Goal: Task Accomplishment & Management: Manage account settings

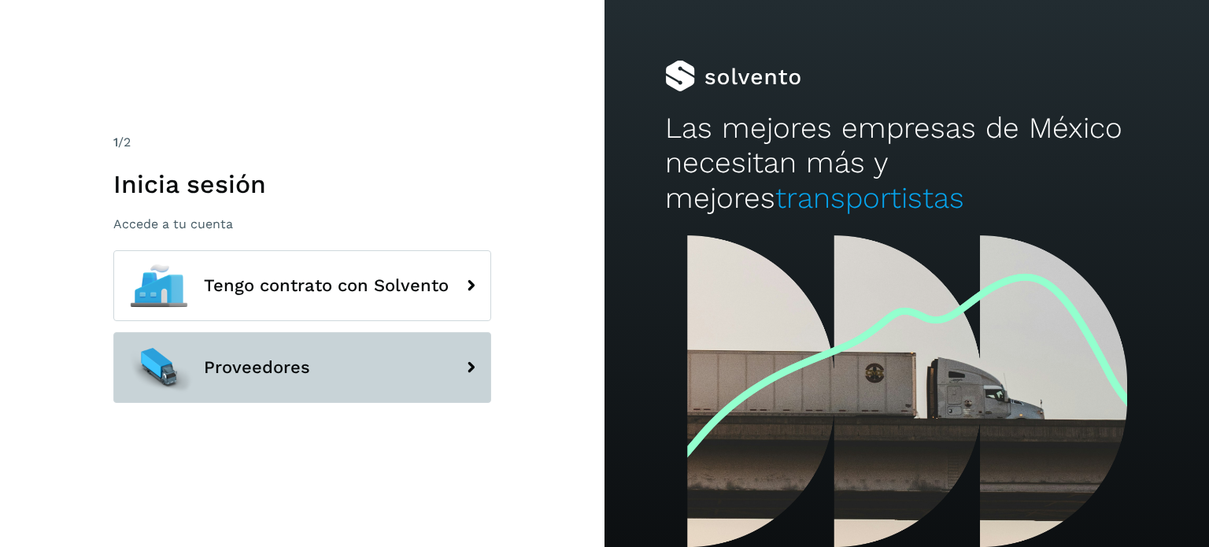
click at [268, 349] on button "Proveedores" at bounding box center [302, 367] width 378 height 71
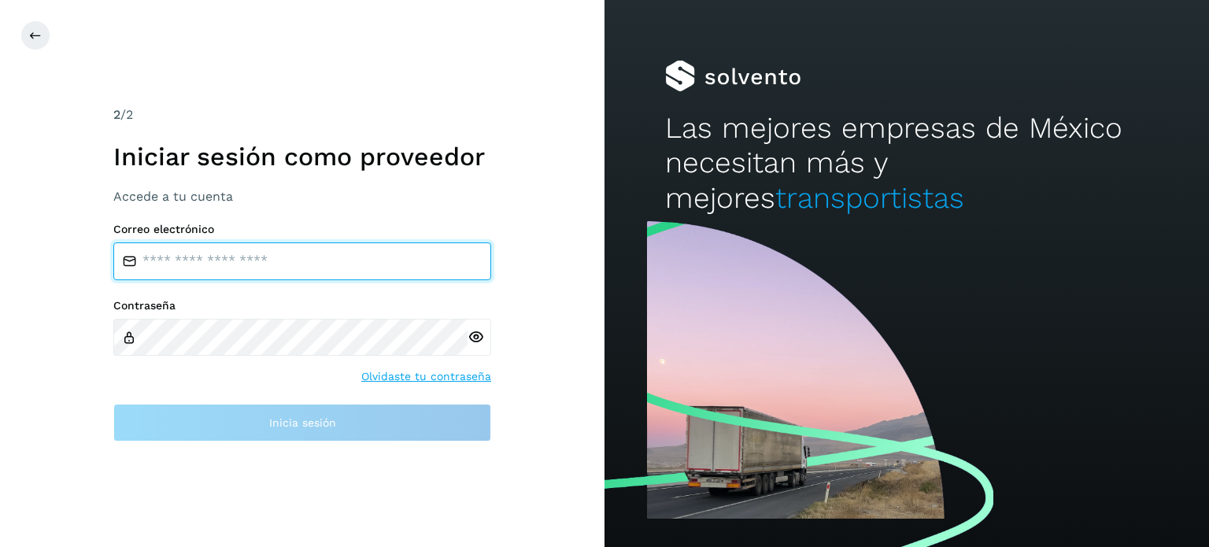
click at [219, 273] on input "email" at bounding box center [302, 261] width 378 height 38
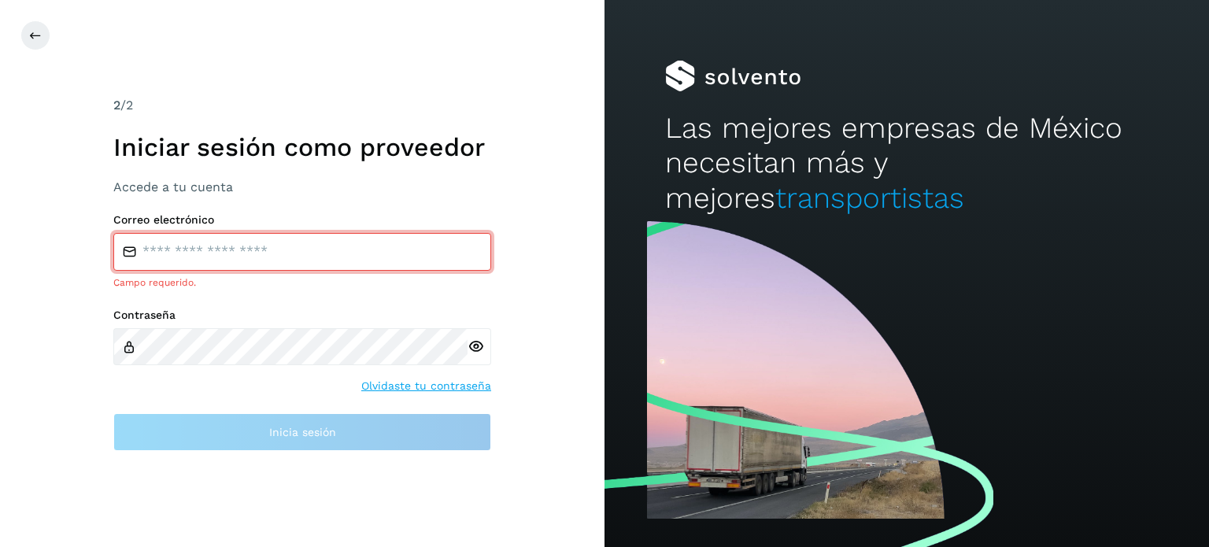
click at [205, 264] on input "email" at bounding box center [302, 252] width 378 height 38
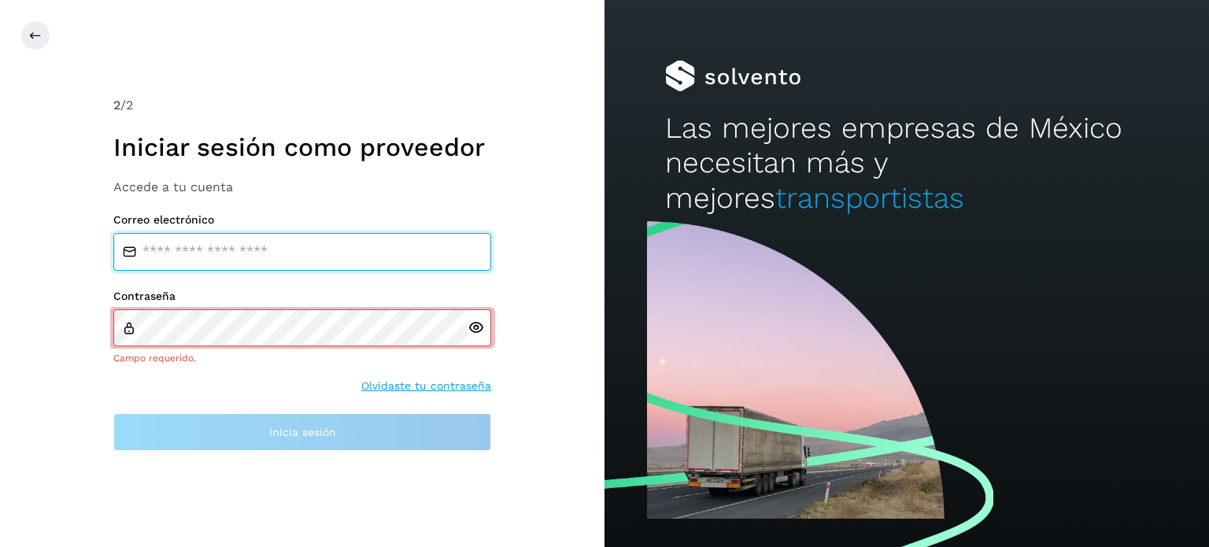
type input "**********"
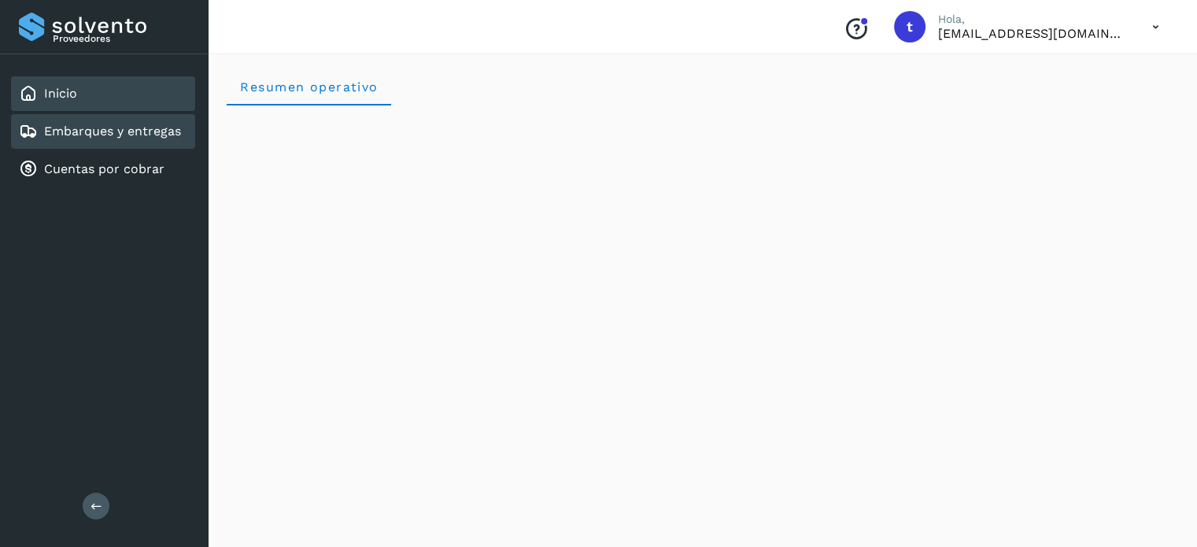
click at [113, 124] on link "Embarques y entregas" at bounding box center [112, 131] width 137 height 15
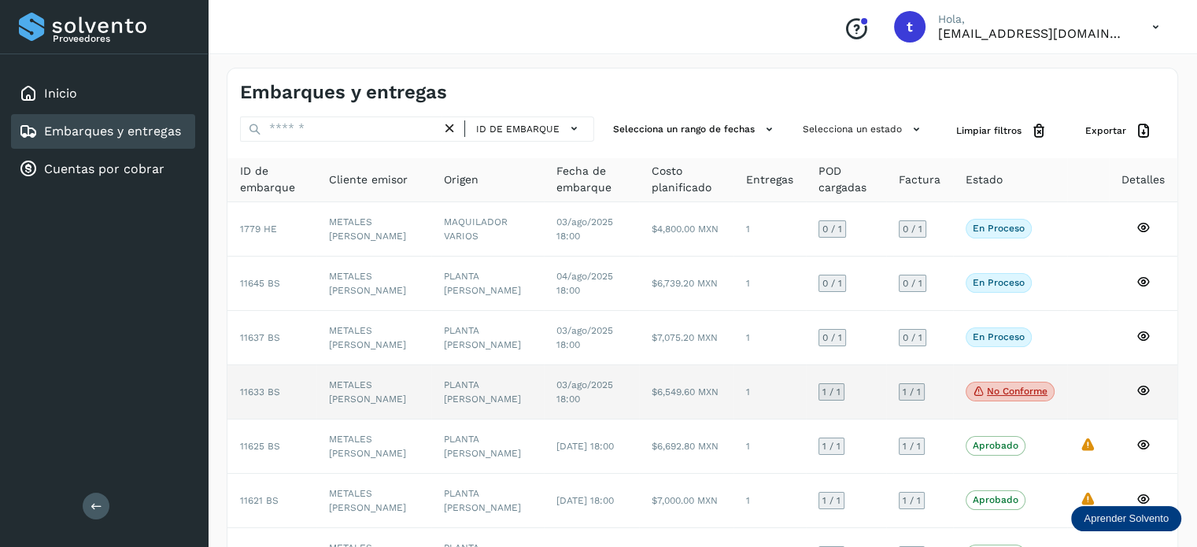
click at [736, 393] on td "1" at bounding box center [769, 392] width 72 height 54
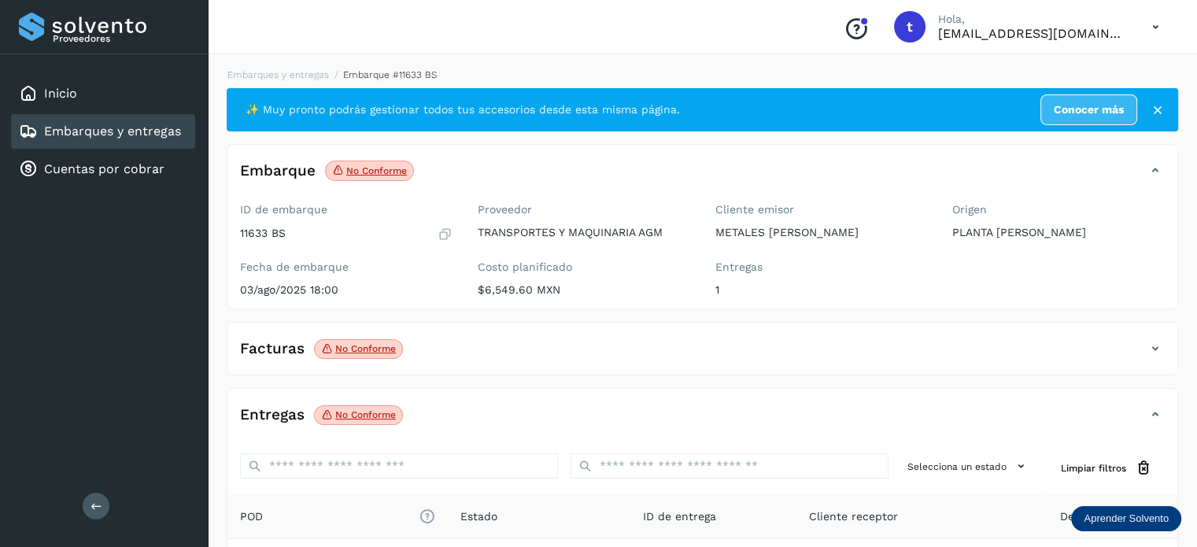
click at [81, 130] on link "Embarques y entregas" at bounding box center [112, 131] width 137 height 15
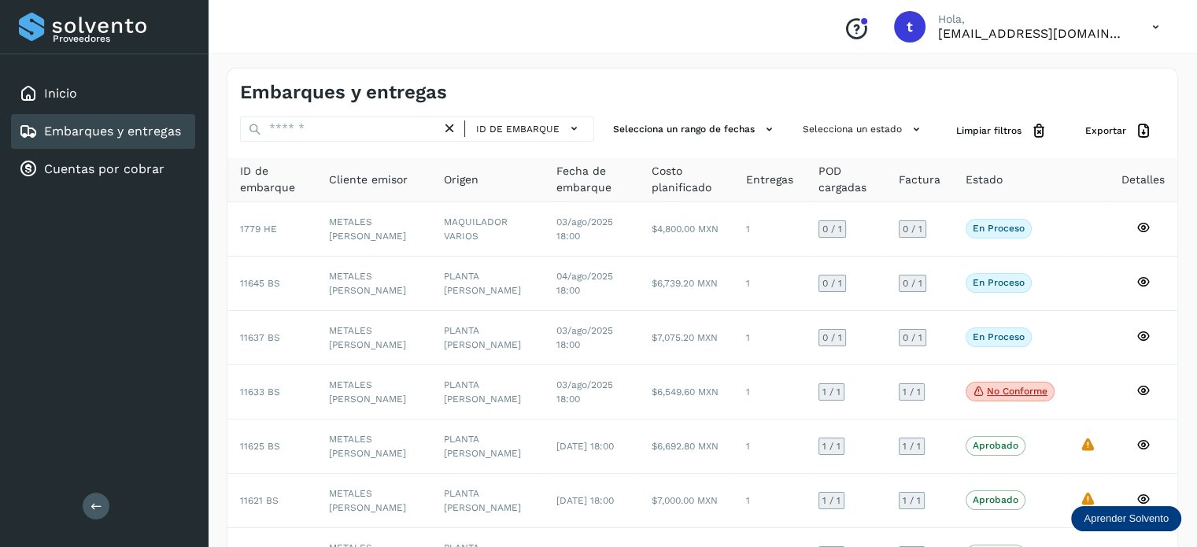
click at [99, 125] on link "Embarques y entregas" at bounding box center [112, 131] width 137 height 15
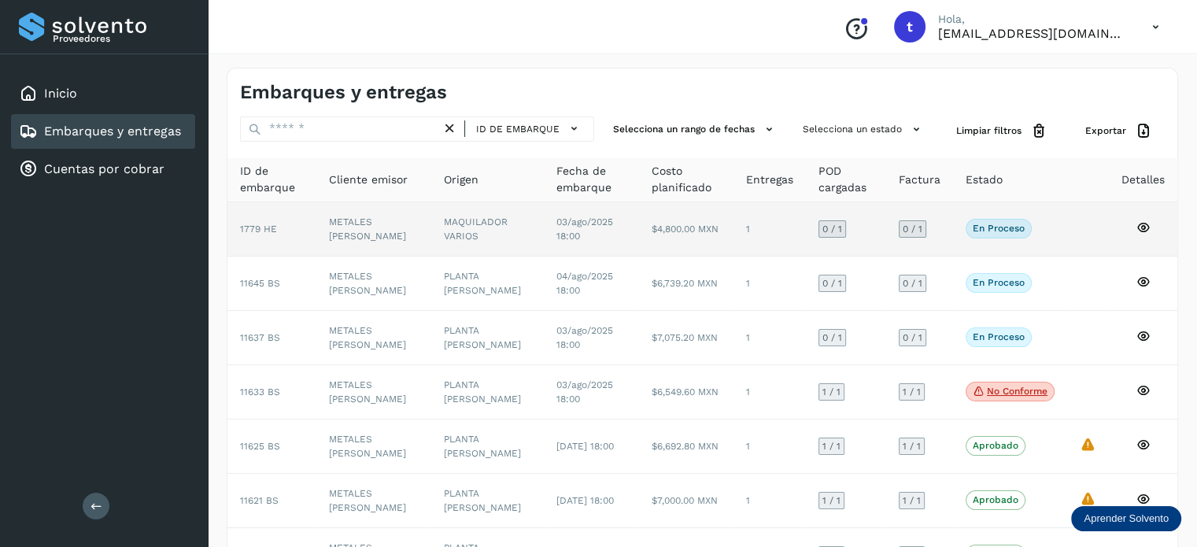
click at [993, 230] on p "En proceso" at bounding box center [999, 228] width 52 height 11
click at [1002, 234] on p "En proceso" at bounding box center [999, 228] width 52 height 11
click at [1067, 224] on td at bounding box center [1088, 229] width 42 height 54
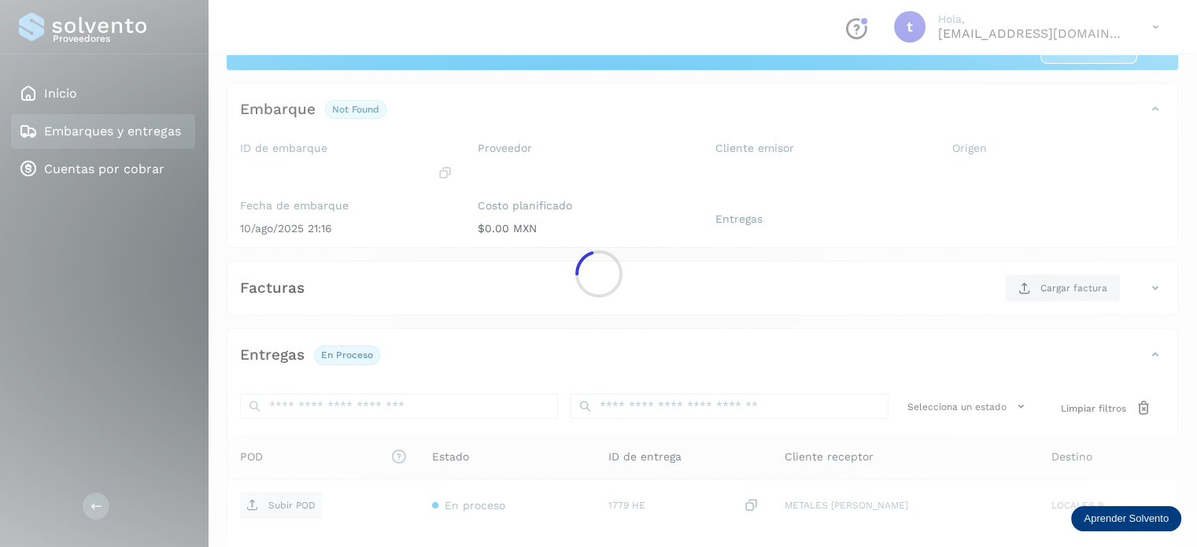
scroll to position [79, 0]
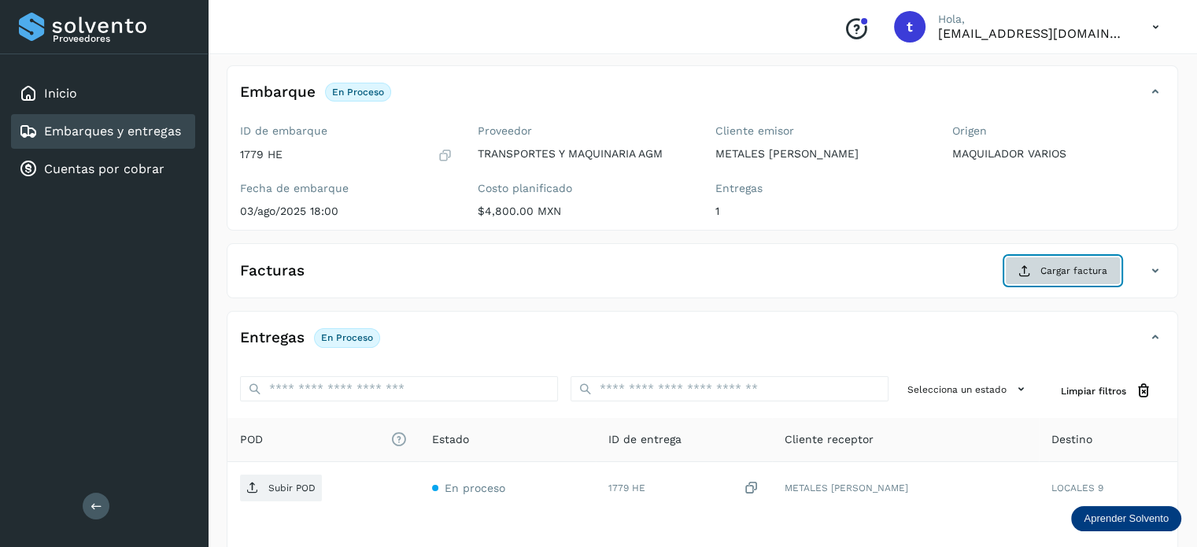
click at [1085, 278] on button "Cargar factura" at bounding box center [1063, 271] width 116 height 28
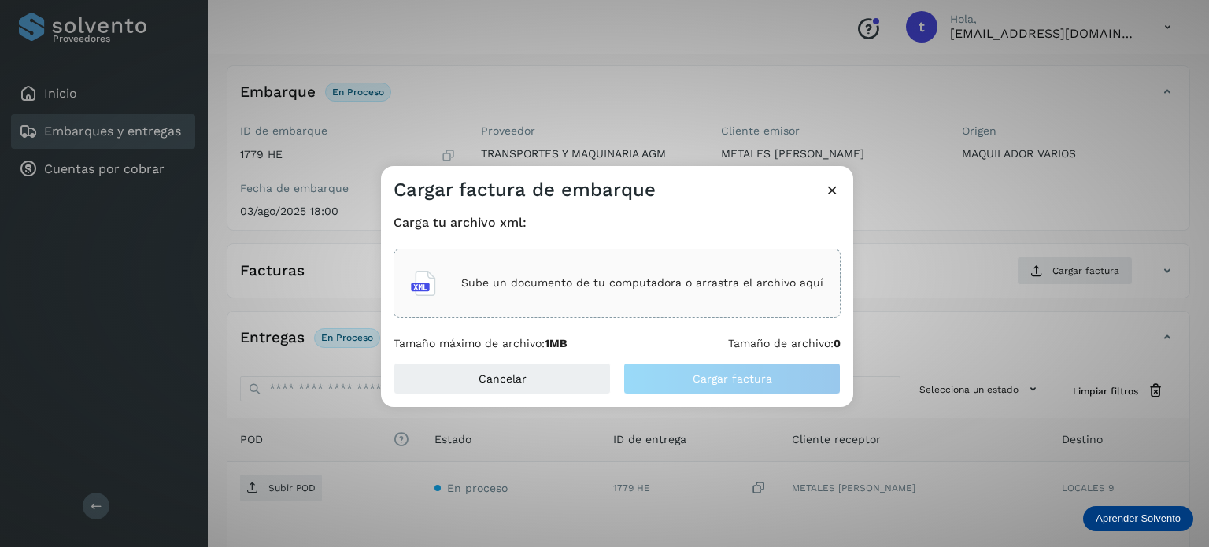
click at [617, 285] on p "Sube un documento de tu computadora o arrastra el archivo aquí" at bounding box center [642, 282] width 362 height 13
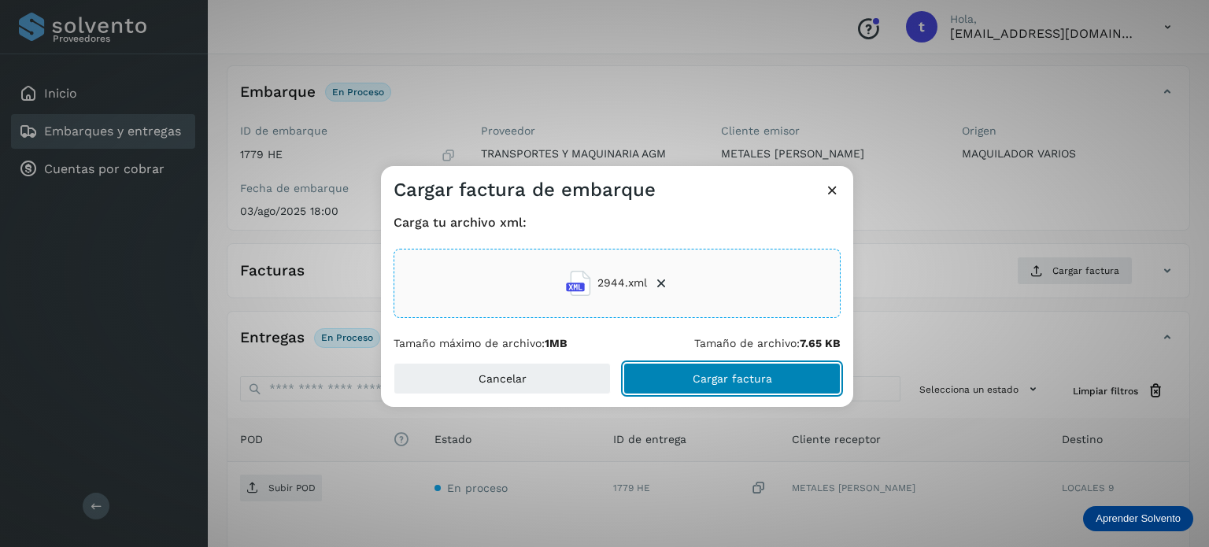
click at [736, 375] on span "Cargar factura" at bounding box center [731, 378] width 79 height 11
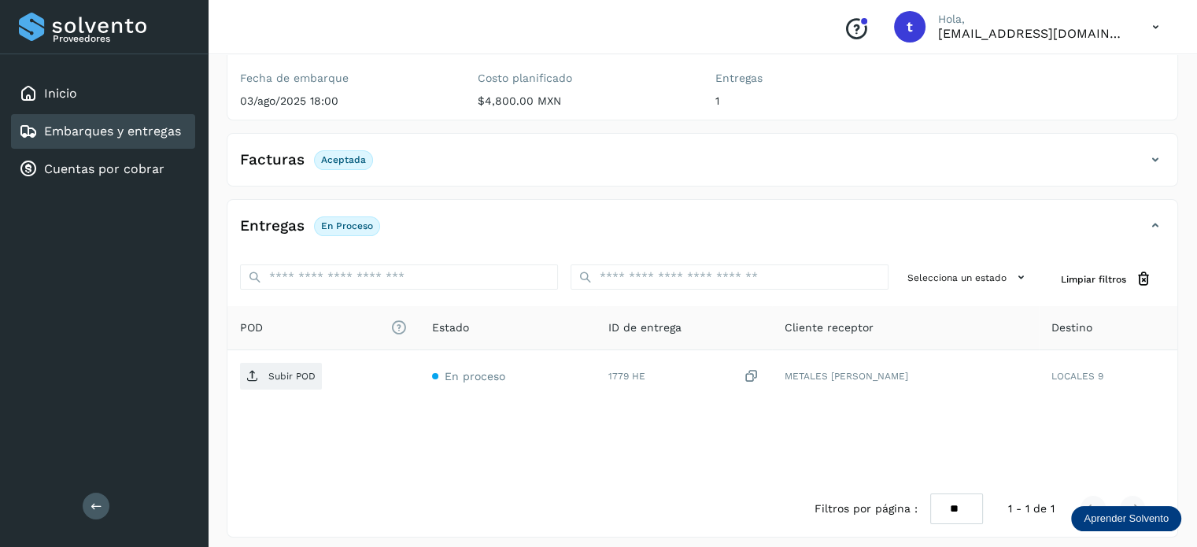
scroll to position [197, 0]
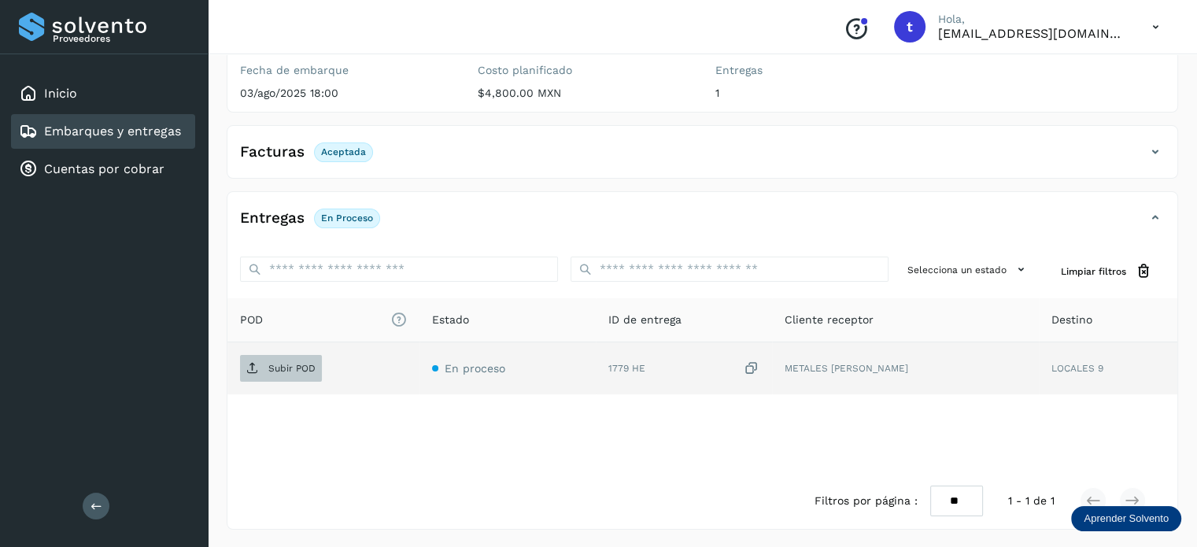
click at [301, 363] on p "Subir POD" at bounding box center [291, 368] width 47 height 11
click at [302, 373] on button "PDF" at bounding box center [279, 368] width 79 height 27
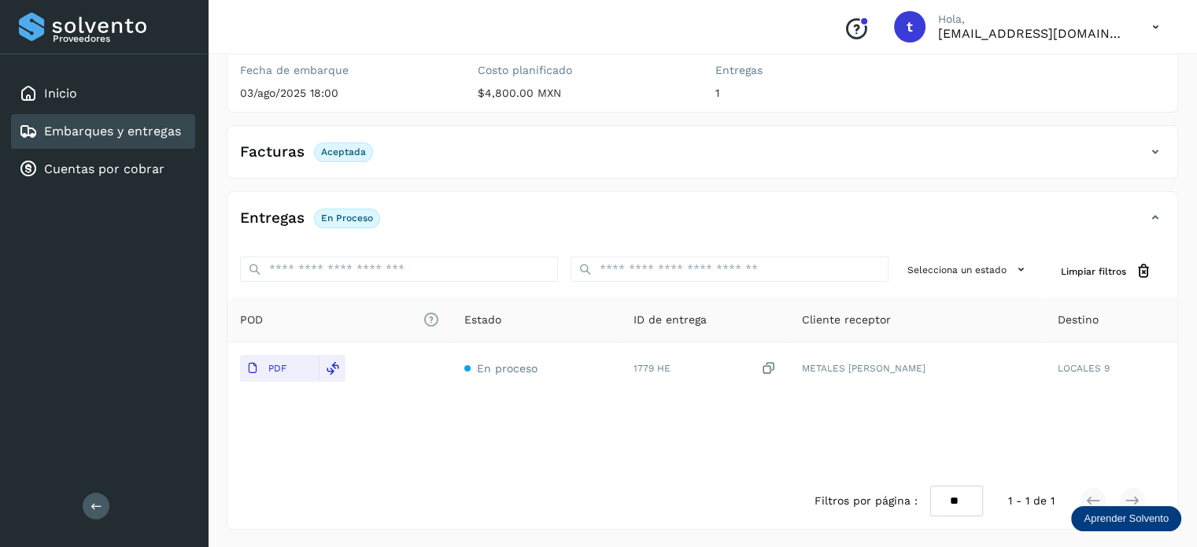
click at [91, 138] on link "Embarques y entregas" at bounding box center [112, 131] width 137 height 15
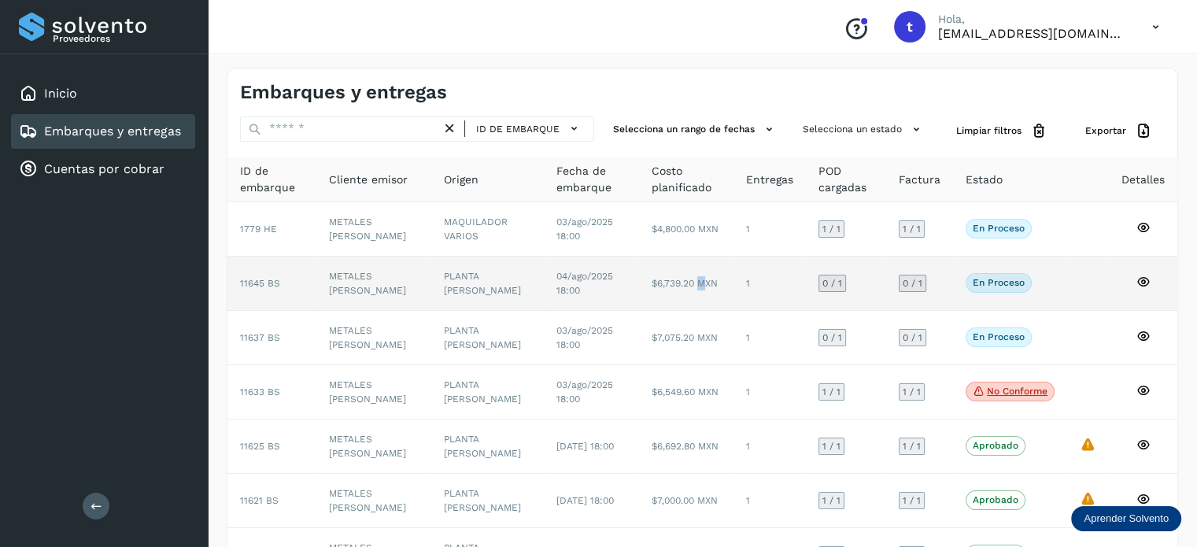
click at [685, 271] on td "$6,739.20 MXN" at bounding box center [686, 284] width 94 height 54
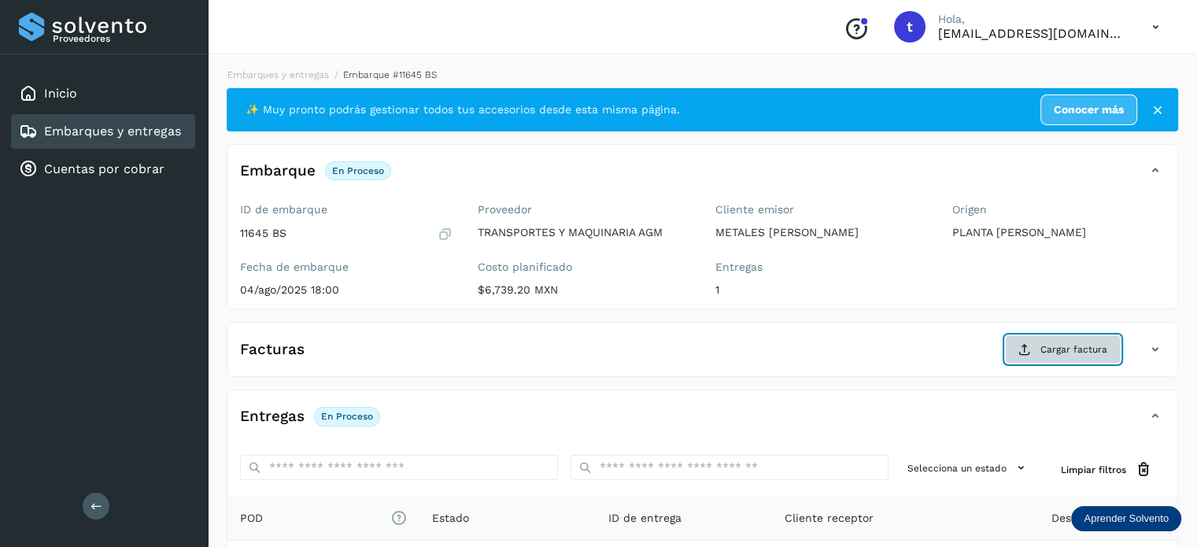
click at [1056, 349] on span "Cargar factura" at bounding box center [1073, 349] width 67 height 14
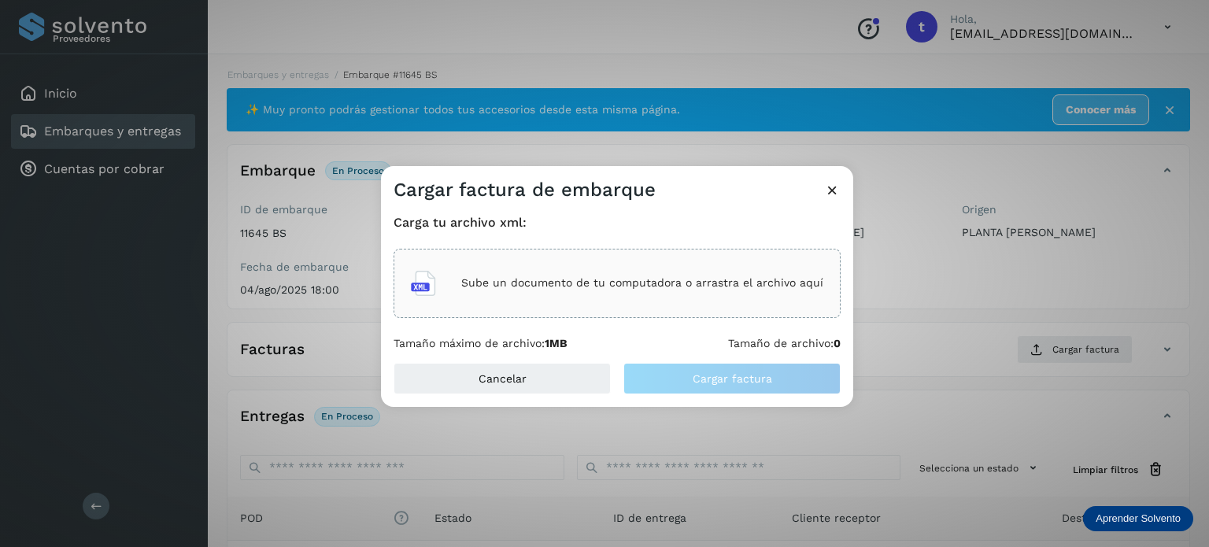
click at [683, 290] on div "Sube un documento de tu computadora o arrastra el archivo aquí" at bounding box center [617, 283] width 412 height 42
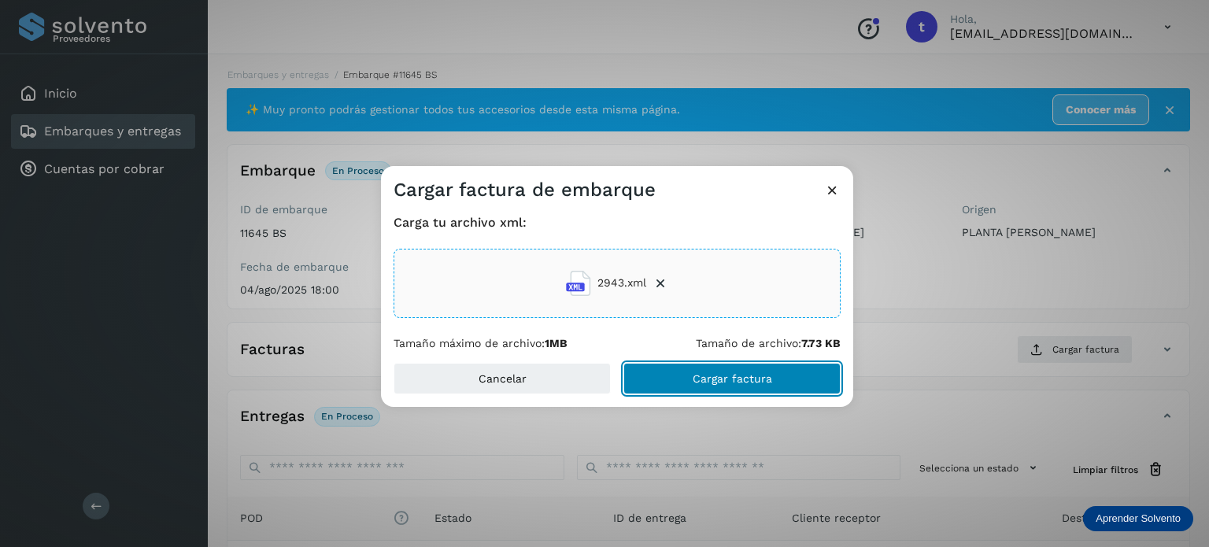
click at [736, 388] on button "Cargar factura" at bounding box center [731, 378] width 217 height 31
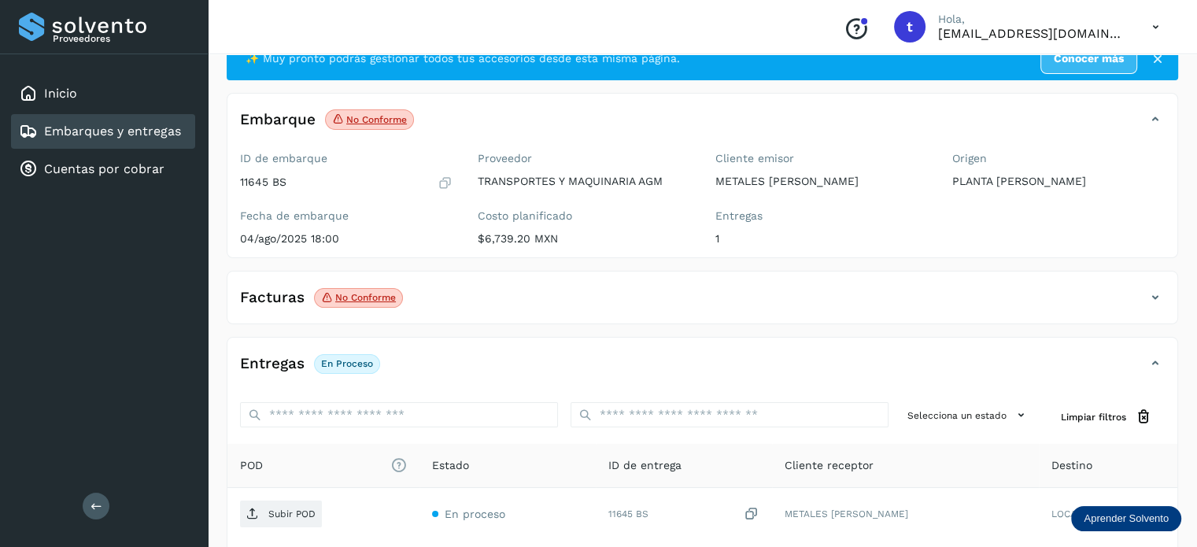
scroll to position [79, 0]
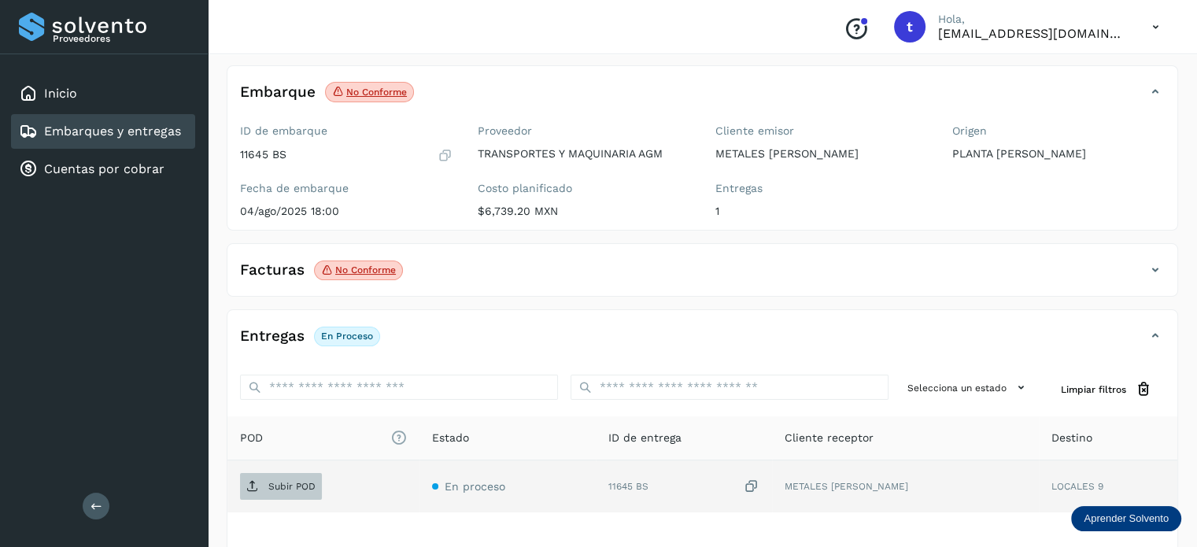
click at [290, 476] on span "Subir POD" at bounding box center [281, 486] width 82 height 25
click at [161, 142] on div "Embarques y entregas" at bounding box center [103, 131] width 184 height 35
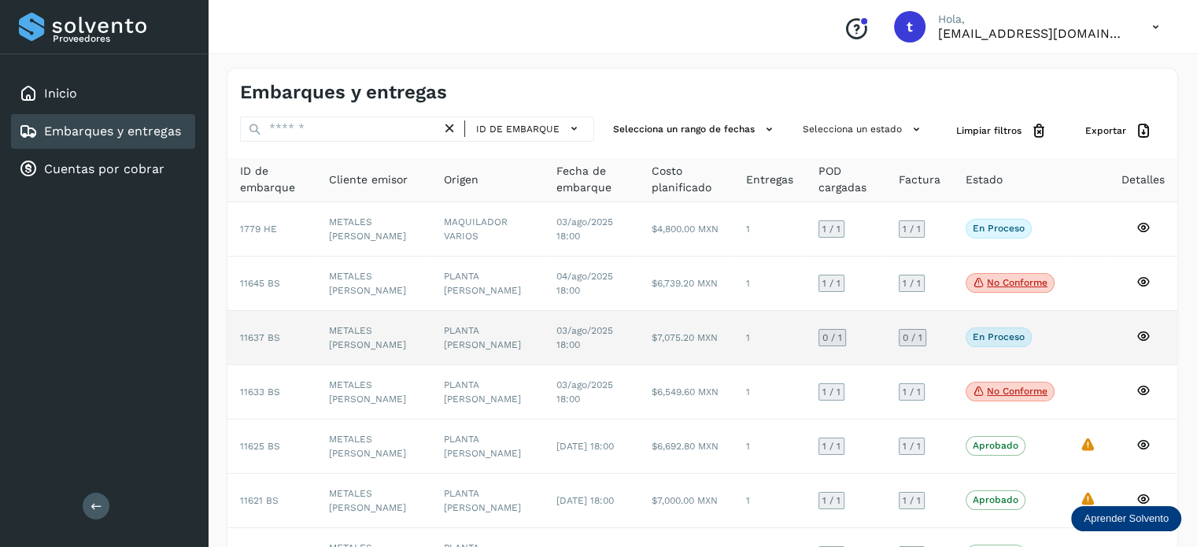
click at [765, 350] on td "1" at bounding box center [769, 338] width 72 height 54
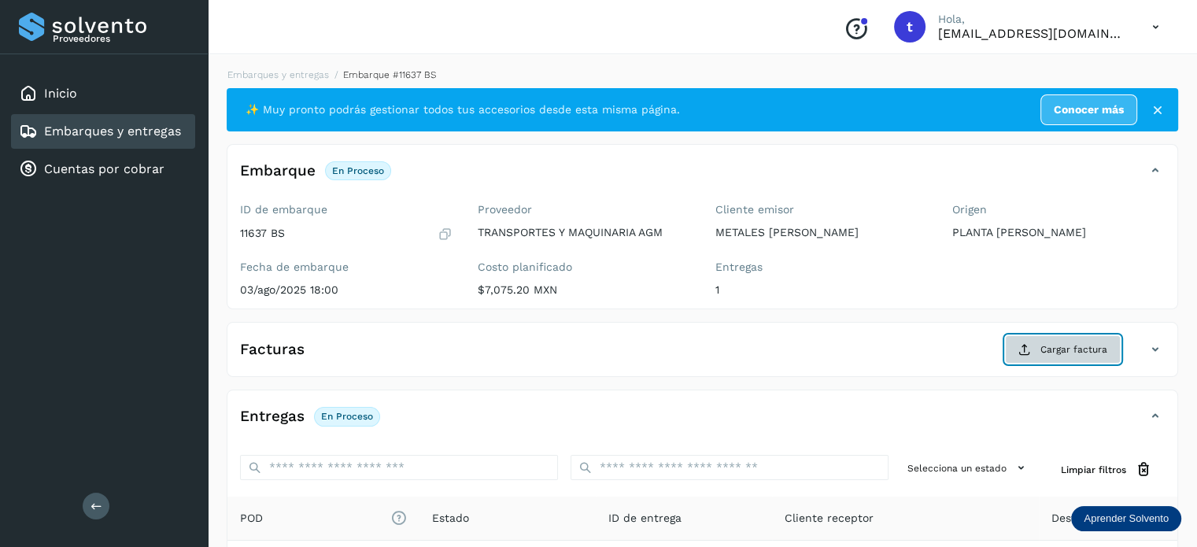
click at [1062, 348] on span "Cargar factura" at bounding box center [1073, 349] width 67 height 14
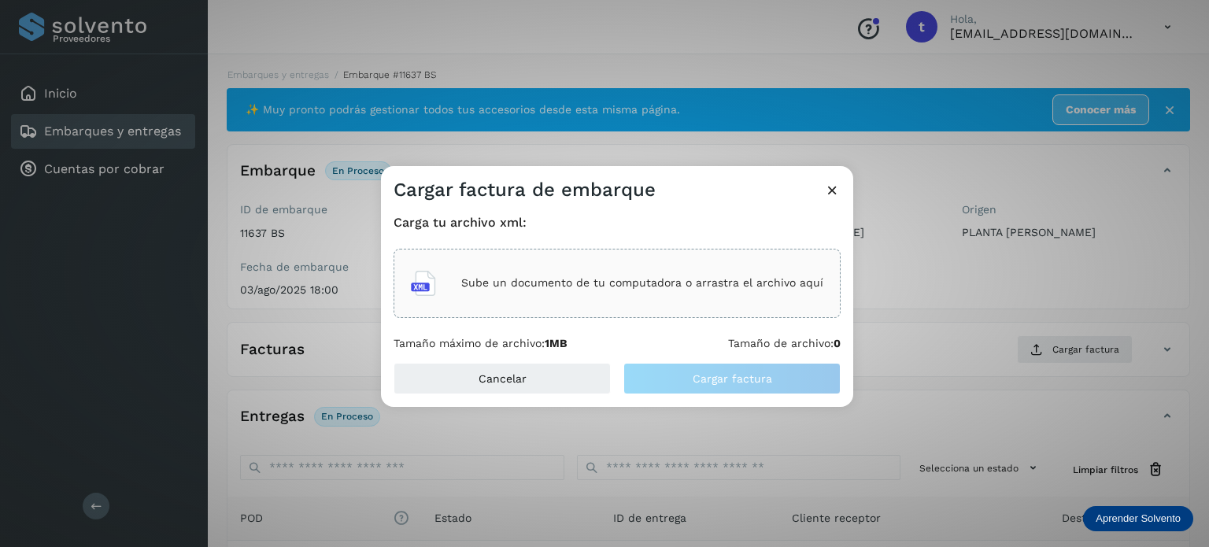
click at [671, 296] on div "Sube un documento de tu computadora o arrastra el archivo aquí" at bounding box center [617, 283] width 412 height 42
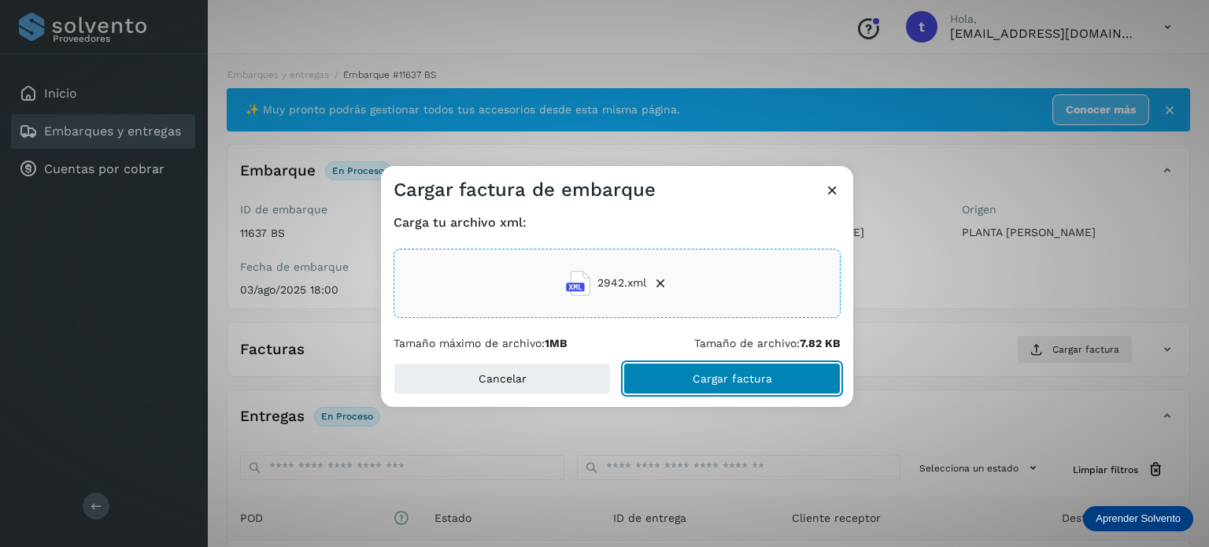
click at [687, 371] on button "Cargar factura" at bounding box center [731, 378] width 217 height 31
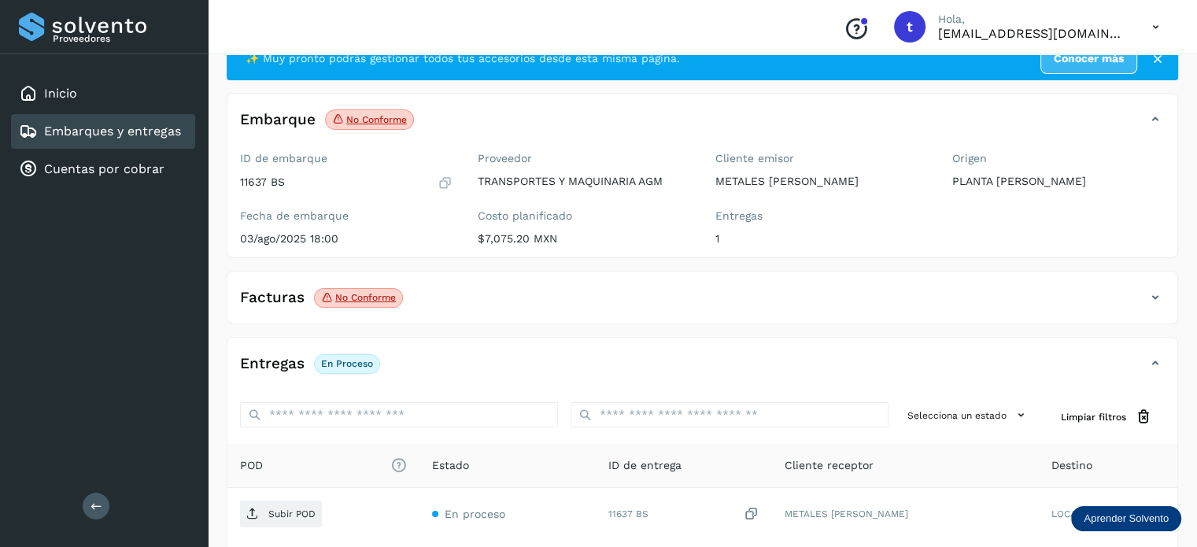
scroll to position [79, 0]
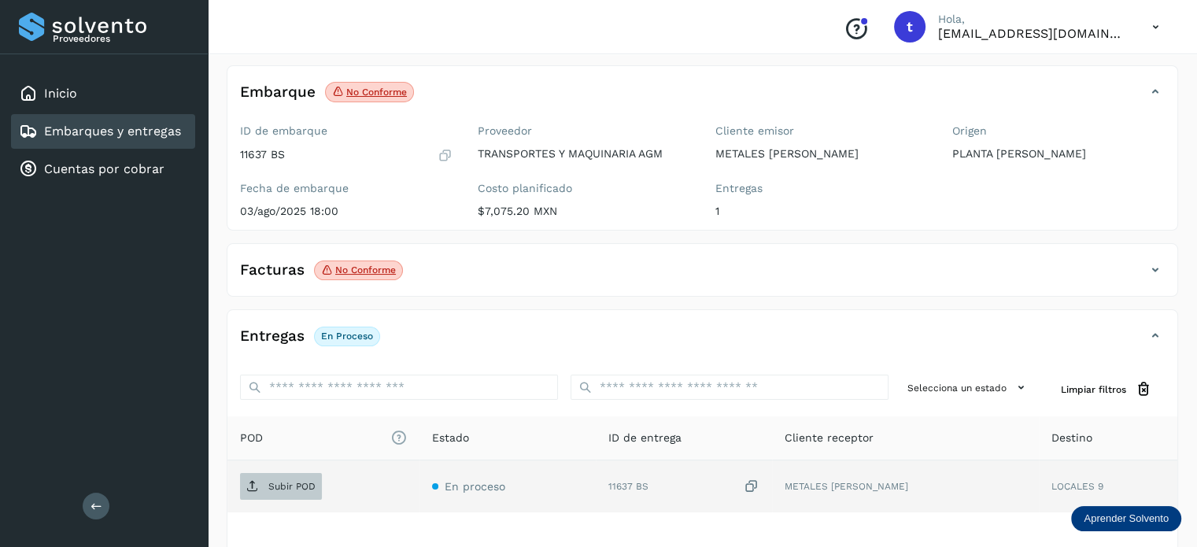
click at [291, 481] on p "Subir POD" at bounding box center [291, 486] width 47 height 11
click at [138, 124] on link "Embarques y entregas" at bounding box center [112, 131] width 137 height 15
